Goal: Information Seeking & Learning: Understand process/instructions

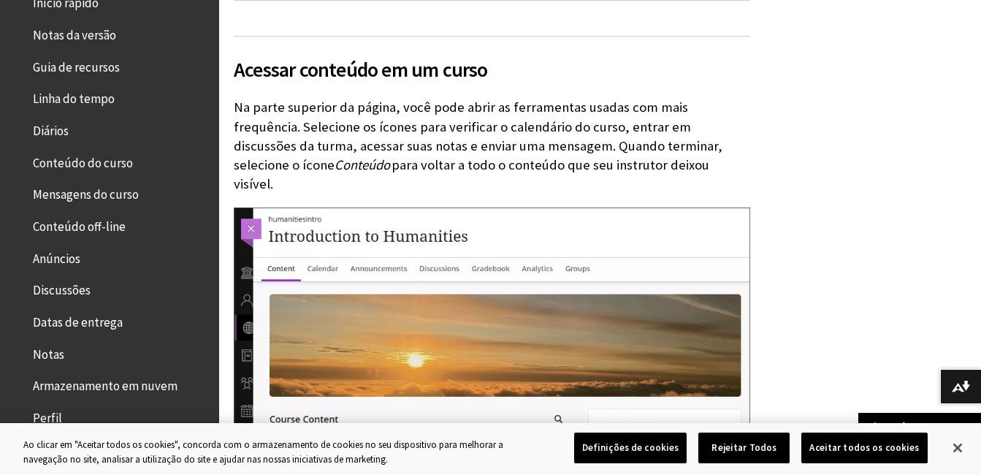
scroll to position [211, 0]
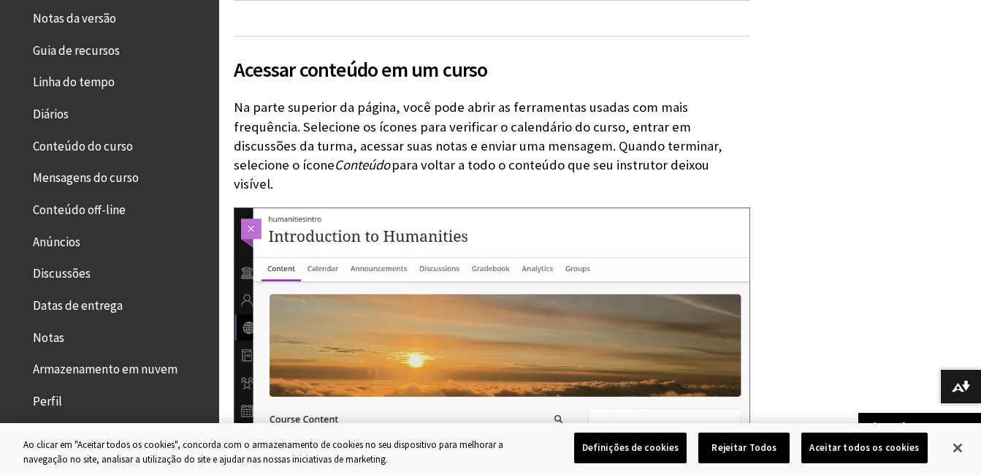
click at [134, 145] on span "Conteúdo do curso" at bounding box center [113, 146] width 194 height 25
click at [133, 145] on span "Conteúdo do curso" at bounding box center [83, 144] width 100 height 20
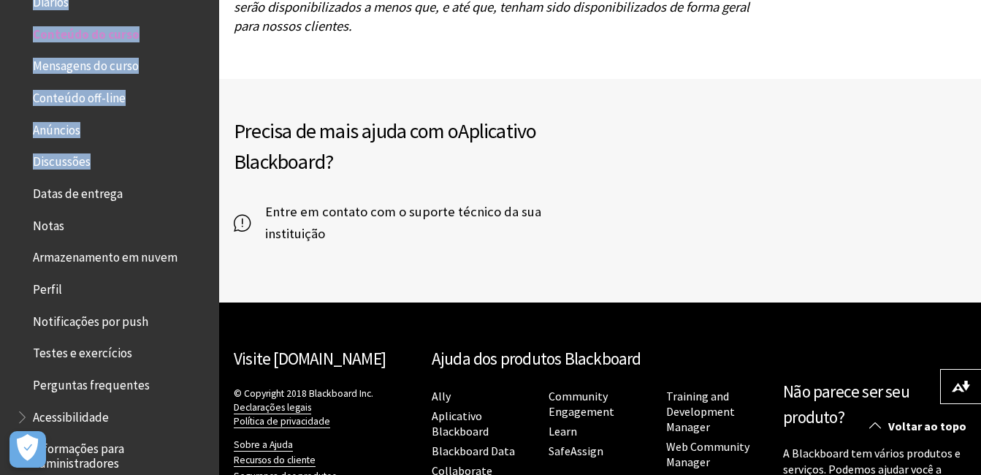
scroll to position [4188, 0]
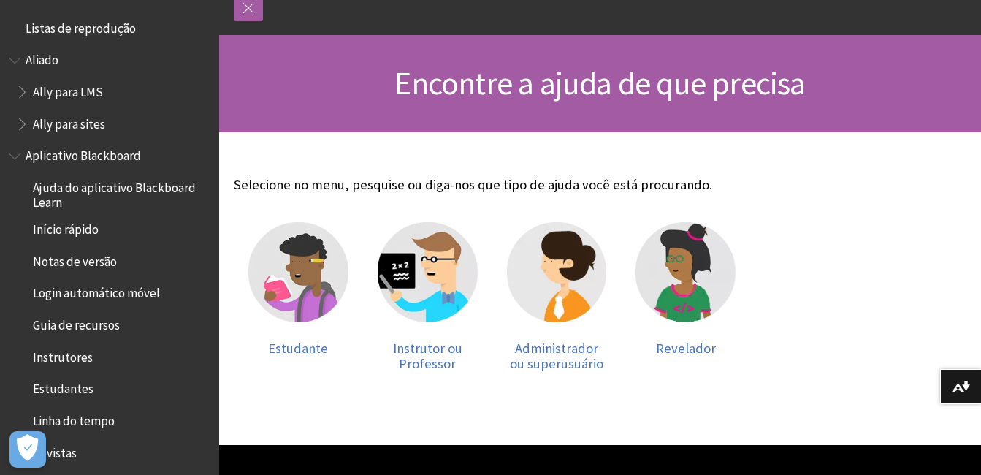
scroll to position [177, 0]
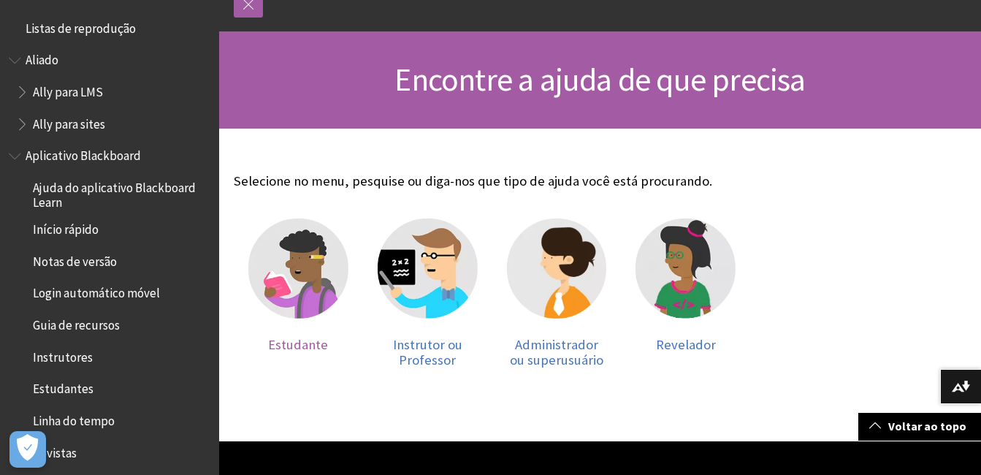
click at [304, 292] on img at bounding box center [298, 269] width 100 height 100
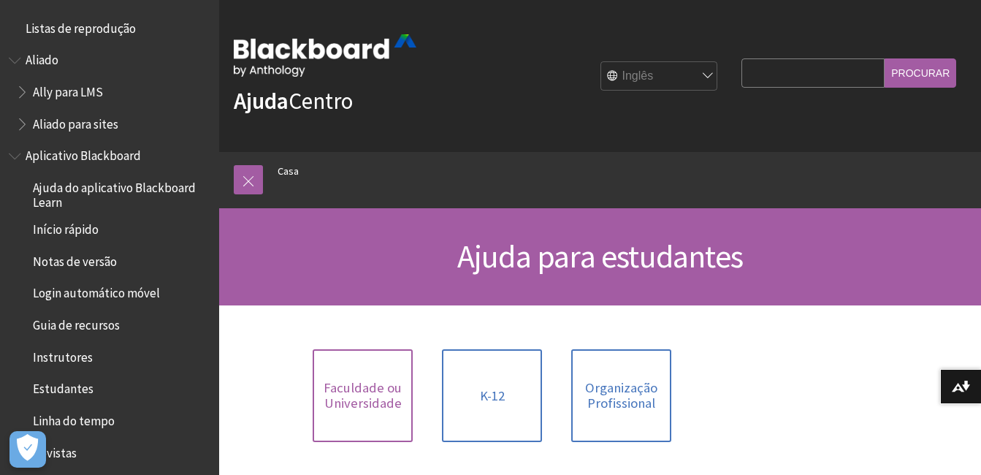
click at [347, 384] on span "Faculdade ou Universidade" at bounding box center [363, 395] width 83 height 31
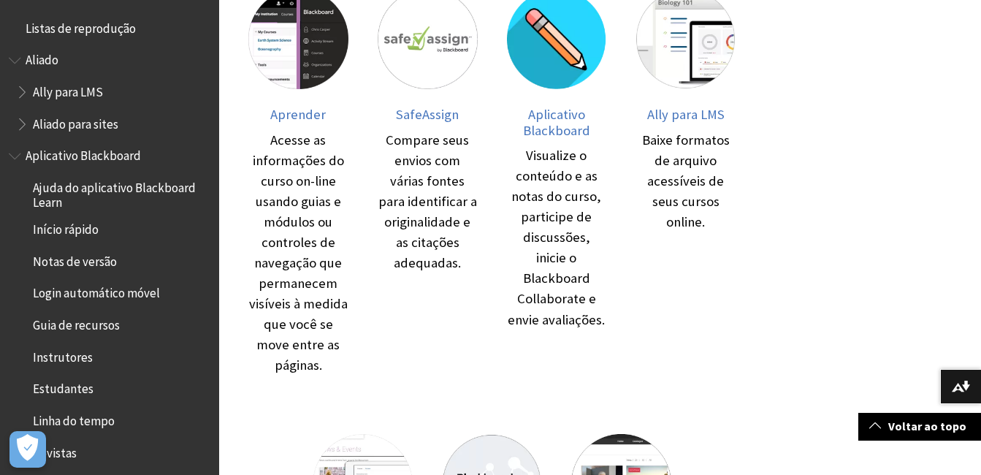
scroll to position [363, 0]
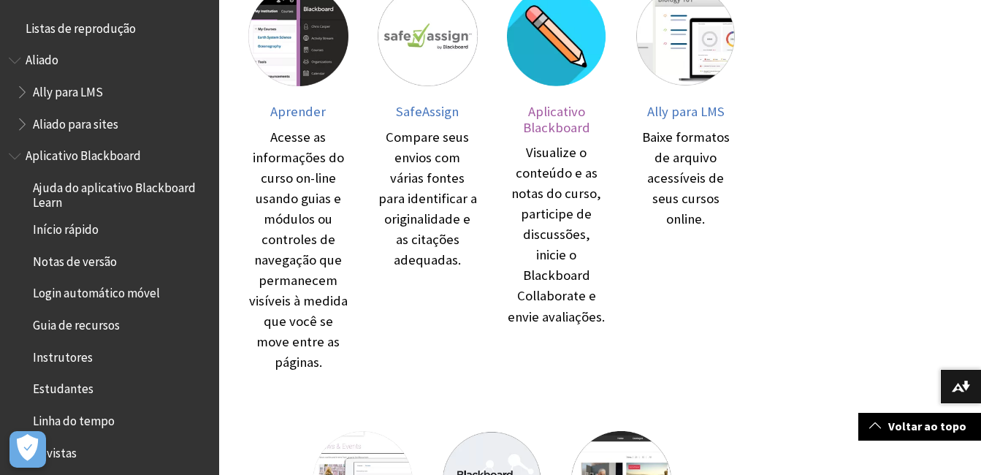
click at [572, 117] on span "Aplicativo Blackboard" at bounding box center [556, 119] width 67 height 33
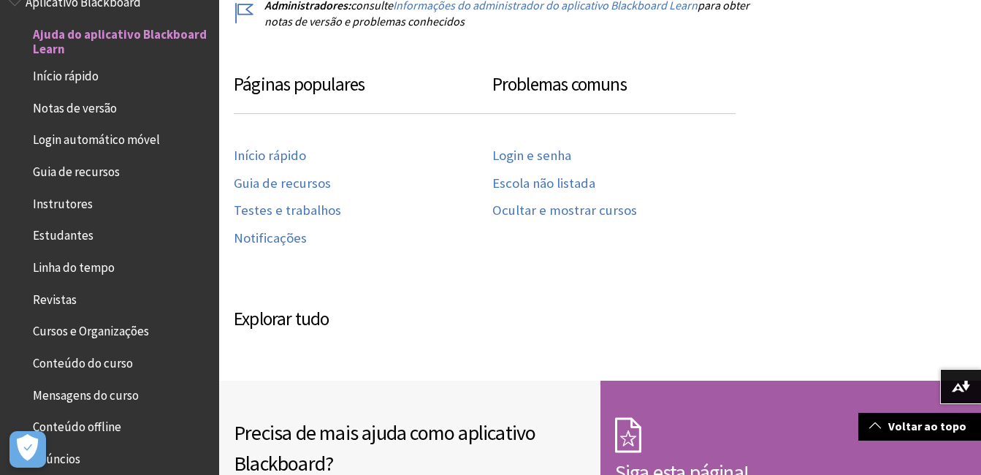
scroll to position [782, 0]
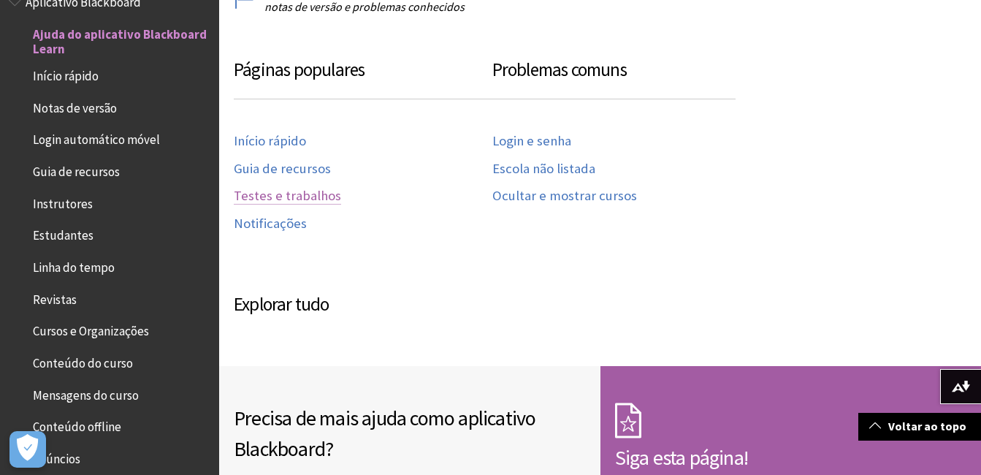
click at [316, 188] on link "Testes e trabalhos" at bounding box center [287, 196] width 107 height 17
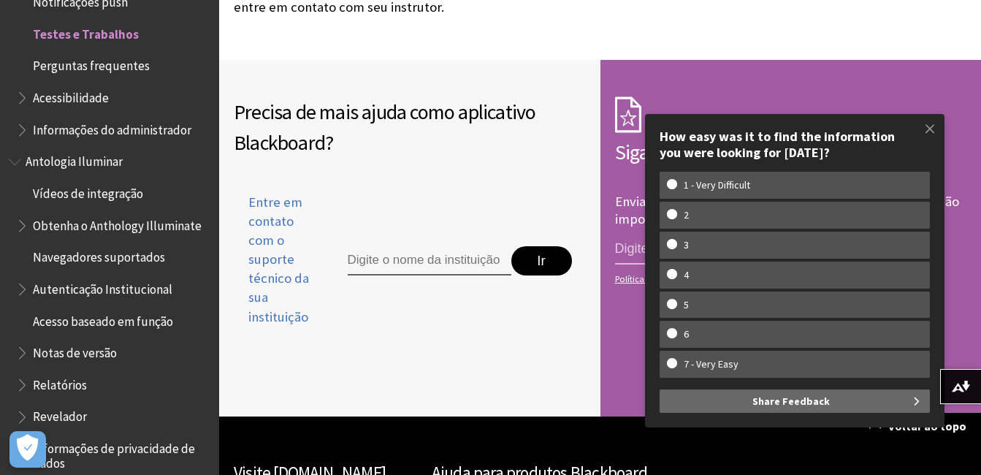
scroll to position [4306, 0]
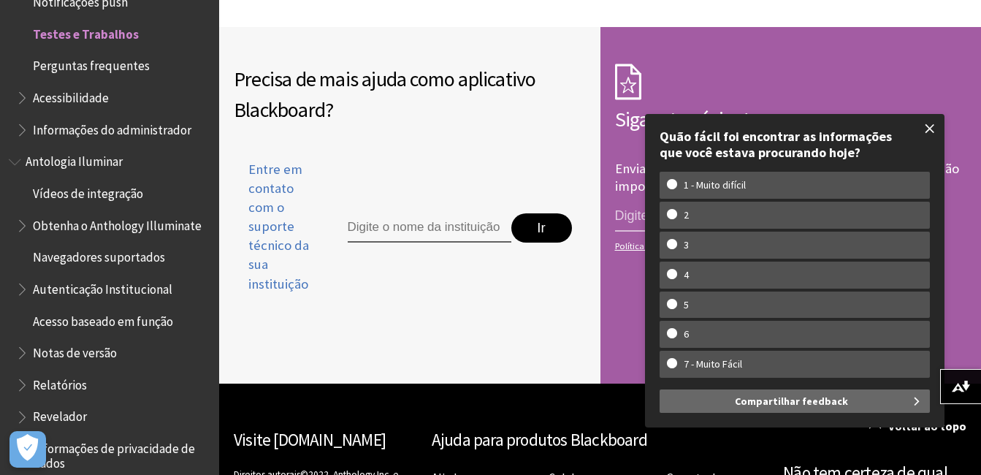
click at [935, 129] on span at bounding box center [930, 128] width 31 height 31
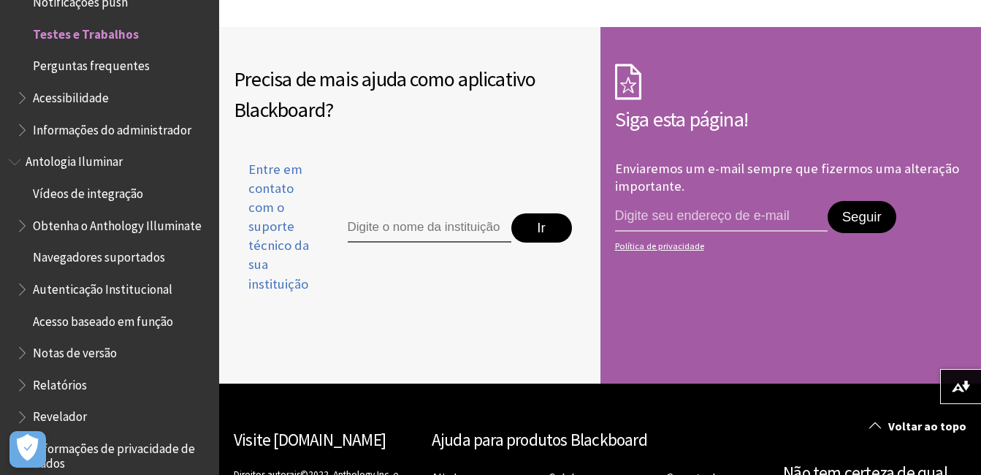
click at [493, 213] on input "Digite o nome da instituição para obter suporte" at bounding box center [430, 227] width 164 height 29
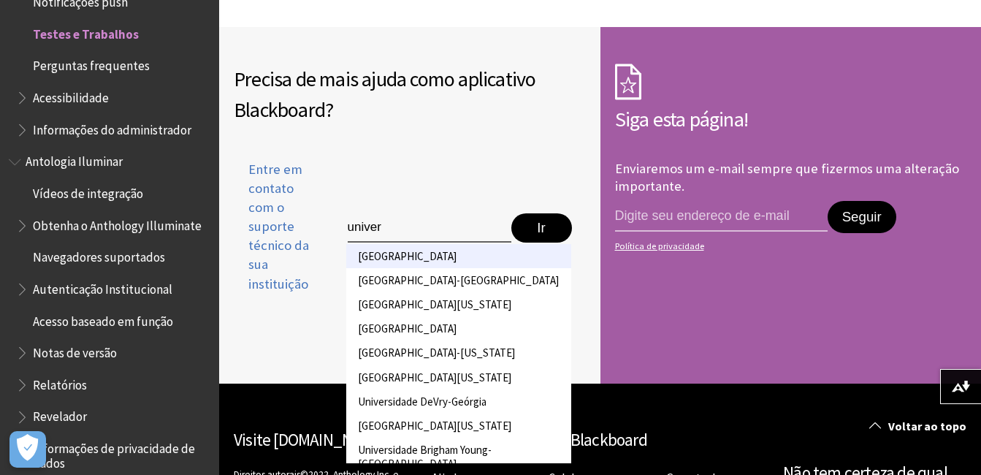
type input "univer"
click at [471, 244] on li "[GEOGRAPHIC_DATA]" at bounding box center [458, 256] width 225 height 24
